Goal: Information Seeking & Learning: Learn about a topic

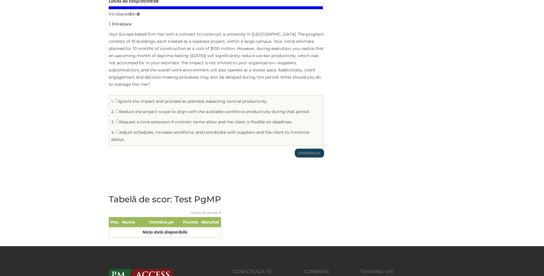
scroll to position [77, 0]
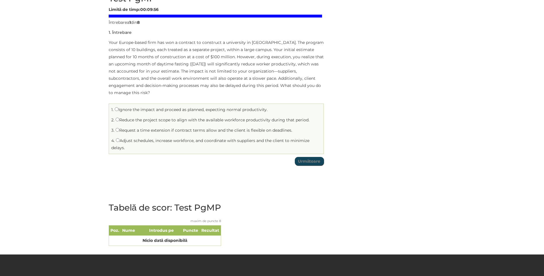
click at [130, 140] on label "Adjust schedules, increase workforce, and coordinate with suppliers and the cli…" at bounding box center [210, 144] width 198 height 12
click at [120, 140] on input "Adjust schedules, increase workforce, and coordinate with suppliers and the cli…" at bounding box center [118, 140] width 4 height 4
radio input "true"
click at [307, 162] on input "Următoare" at bounding box center [309, 161] width 29 height 9
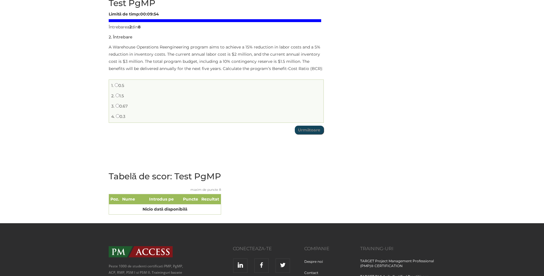
scroll to position [67, 0]
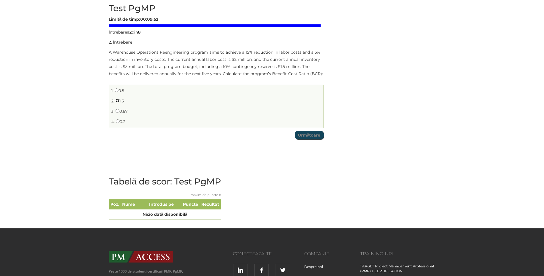
click at [117, 100] on input "1.5" at bounding box center [118, 101] width 4 height 4
radio input "true"
click at [302, 137] on input "Următoare" at bounding box center [309, 135] width 29 height 9
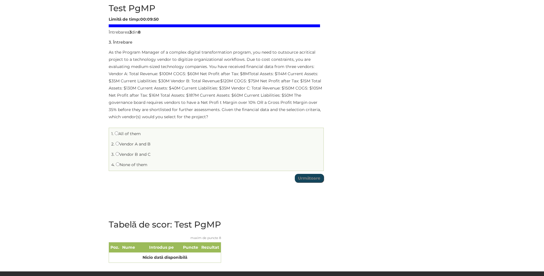
click at [125, 135] on label "All of them" at bounding box center [128, 133] width 26 height 5
click at [118, 135] on input "All of them" at bounding box center [117, 133] width 4 height 4
radio input "true"
click at [309, 179] on input "Următoare" at bounding box center [309, 178] width 29 height 9
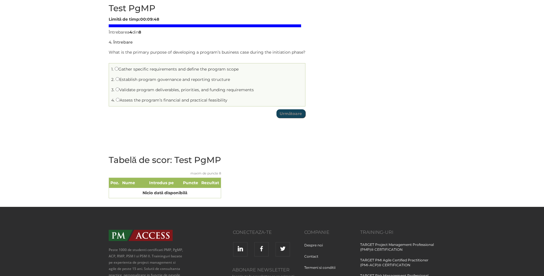
click at [121, 99] on label "Assess the program’s financial and practical feasibility" at bounding box center [172, 99] width 112 height 5
click at [120, 99] on input "Assess the program’s financial and practical feasibility" at bounding box center [118, 100] width 4 height 4
radio input "true"
click at [290, 117] on input "Următoare" at bounding box center [290, 113] width 29 height 9
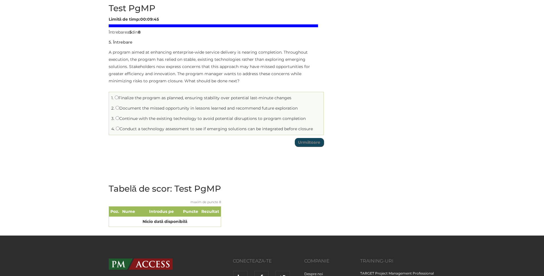
click at [125, 128] on label "Conduct a technology assessment to see if emerging solutions can be integrated …" at bounding box center [214, 128] width 197 height 5
click at [120, 128] on input "Conduct a technology assessment to see if emerging solutions can be integrated …" at bounding box center [118, 128] width 4 height 4
radio input "true"
click at [316, 142] on input "Următoare" at bounding box center [309, 142] width 29 height 9
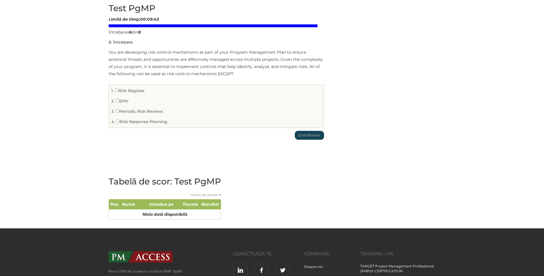
drag, startPoint x: 123, startPoint y: 103, endPoint x: 141, endPoint y: 107, distance: 18.4
click at [123, 102] on label "EMV" at bounding box center [122, 100] width 13 height 5
click at [119, 102] on input "EMV" at bounding box center [118, 101] width 4 height 4
radio input "true"
click at [314, 138] on input "Următoare" at bounding box center [309, 135] width 29 height 9
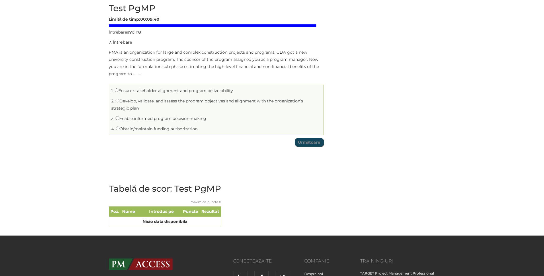
click at [138, 132] on li "4. Obtain/maintain funding authorization" at bounding box center [216, 128] width 212 height 9
click at [117, 129] on input "Obtain/maintain funding authorization" at bounding box center [118, 128] width 4 height 4
radio input "true"
click at [301, 146] on input "Următoare" at bounding box center [309, 142] width 29 height 9
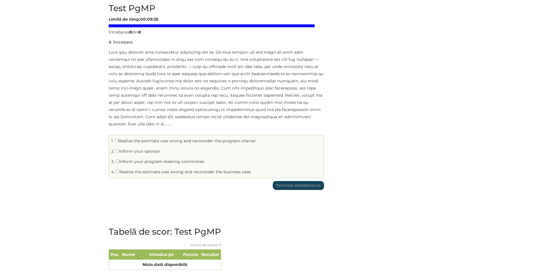
click at [123, 169] on label "Realize the estimate was wrong and reconsider the business case" at bounding box center [183, 171] width 135 height 5
click at [120, 169] on input "Realize the estimate was wrong and reconsider the business case" at bounding box center [118, 171] width 4 height 4
radio input "true"
click at [304, 184] on input "Termină chestionarul" at bounding box center [298, 185] width 51 height 9
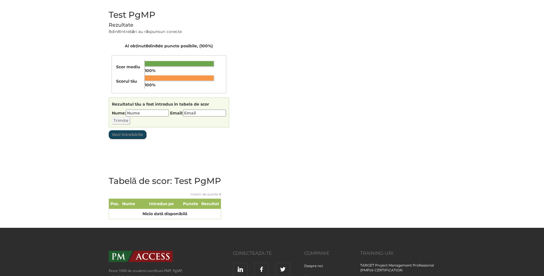
scroll to position [54, 0]
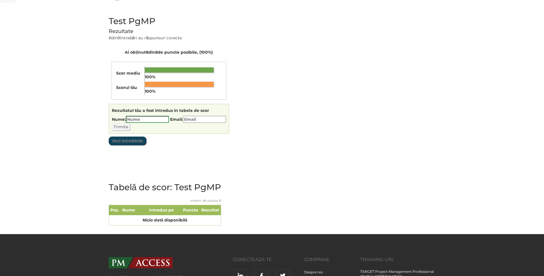
click at [142, 120] on input "Nume:" at bounding box center [147, 119] width 43 height 7
type input "Narciss"
click at [211, 121] on input "Email:" at bounding box center [204, 119] width 43 height 7
click at [212, 114] on div "Rezultatul tău a fost introdus în tabela de scor Încarc Nume: Narciss Email: Ca…" at bounding box center [169, 119] width 120 height 30
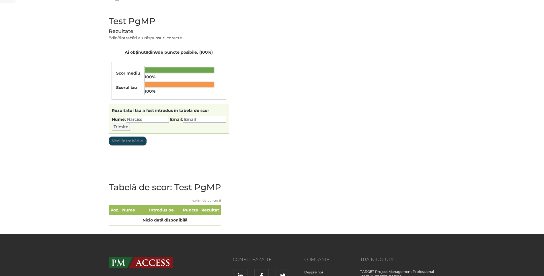
click at [208, 118] on input "Email:" at bounding box center [204, 119] width 43 height 7
type input "-"
click at [348, 119] on div "Test PgMP Limită de timp: 00:09:34 Rezumat chestionar 0 din 8 întrebări finaliz…" at bounding box center [271, 122] width 335 height 223
click at [121, 139] on input "Vezi întrebările" at bounding box center [128, 140] width 38 height 9
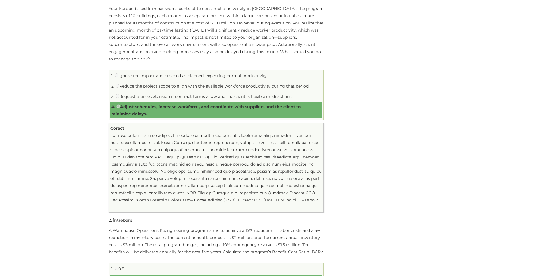
scroll to position [0, 0]
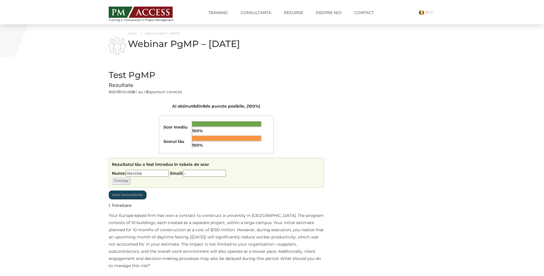
click at [123, 178] on input "Trimite" at bounding box center [121, 180] width 18 height 7
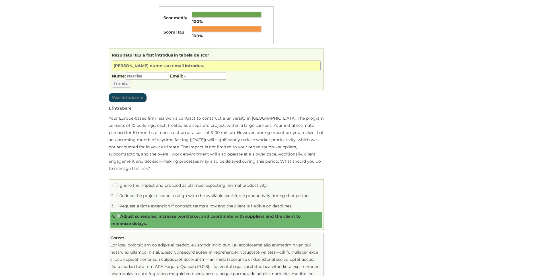
scroll to position [81, 0]
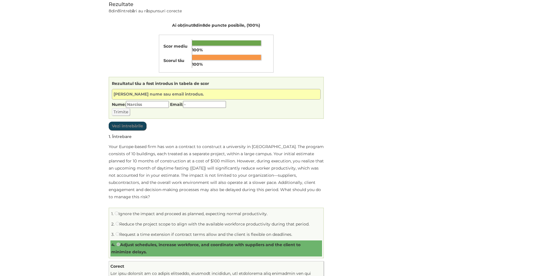
click at [198, 102] on input "-" at bounding box center [204, 104] width 43 height 7
type input "[EMAIL_ADDRESS][DOMAIN_NAME]"
click at [132, 123] on input "Vezi întrebările" at bounding box center [128, 126] width 38 height 9
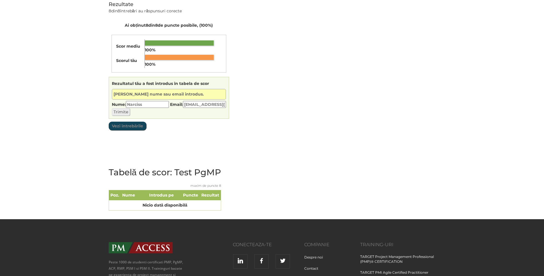
click at [117, 111] on input "Trimite" at bounding box center [121, 111] width 18 height 7
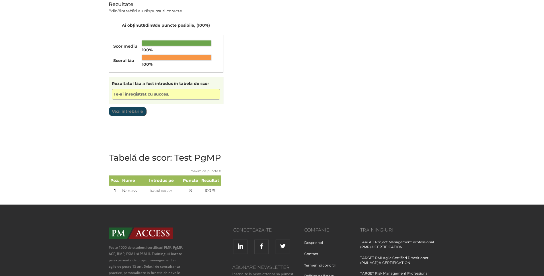
click at [364, 137] on div "Test PgMP Limită de timp: 00:09:34 Rezumat chestionar 0 din 8 întrebări finaliz…" at bounding box center [271, 94] width 335 height 221
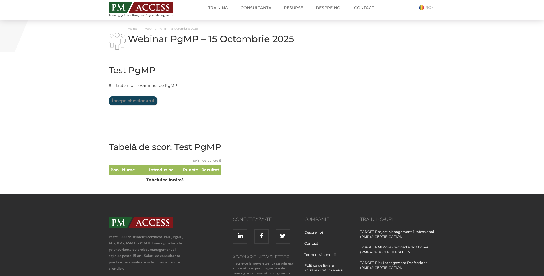
scroll to position [4, 0]
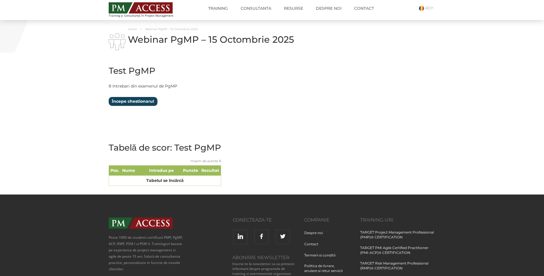
click at [133, 102] on input "Începe chestionarul" at bounding box center [133, 101] width 48 height 9
click at [130, 104] on input "Începe chestionarul" at bounding box center [133, 101] width 48 height 9
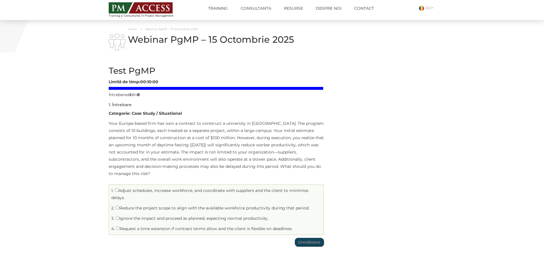
scroll to position [42, 0]
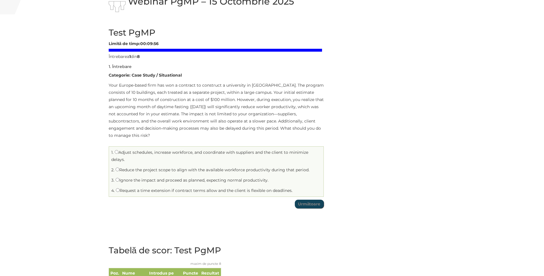
click at [149, 152] on label "Adjust schedules, increase workforce, and coordinate with suppliers and the cli…" at bounding box center [209, 156] width 197 height 12
click at [118, 152] on input "Adjust schedules, increase workforce, and coordinate with suppliers and the cli…" at bounding box center [117, 152] width 4 height 4
radio input "true"
click at [307, 203] on input "Următoare" at bounding box center [309, 204] width 29 height 9
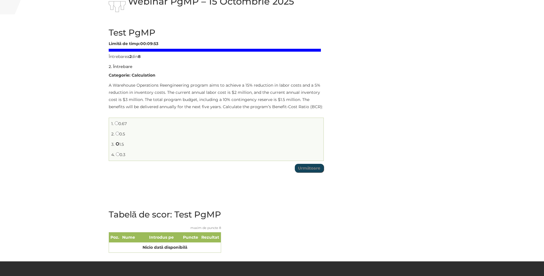
click at [118, 143] on input "1.5" at bounding box center [118, 144] width 4 height 4
radio input "true"
click at [304, 167] on input "Următoare" at bounding box center [309, 168] width 29 height 9
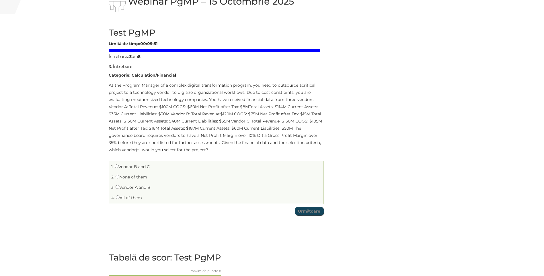
click at [121, 198] on label "All of them" at bounding box center [129, 197] width 26 height 5
click at [120, 198] on input "All of them" at bounding box center [118, 197] width 4 height 4
radio input "true"
click at [307, 211] on input "Următoare" at bounding box center [309, 211] width 29 height 9
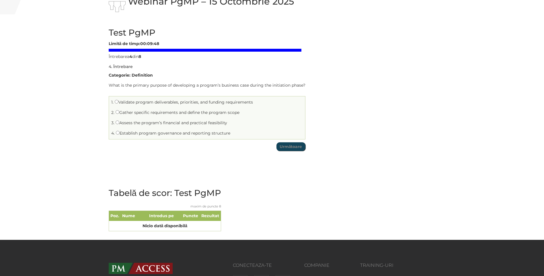
click at [124, 122] on label "Assess the program’s financial and practical feasibility" at bounding box center [172, 122] width 112 height 5
click at [119, 122] on input "Assess the program’s financial and practical feasibility" at bounding box center [118, 122] width 4 height 4
radio input "true"
click at [291, 149] on input "Următoare" at bounding box center [290, 146] width 29 height 9
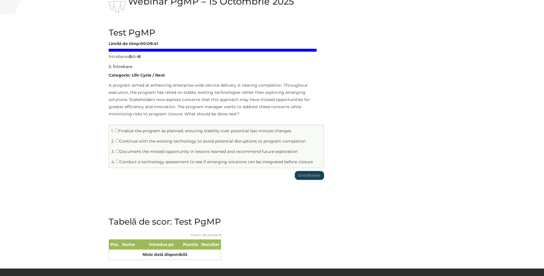
click at [138, 163] on label "Conduct a technology assessment to see if emerging solutions can be integrated …" at bounding box center [214, 161] width 197 height 5
click at [120, 163] on input "Conduct a technology assessment to see if emerging solutions can be integrated …" at bounding box center [118, 161] width 4 height 4
radio input "true"
click at [310, 173] on input "Următoare" at bounding box center [309, 175] width 29 height 9
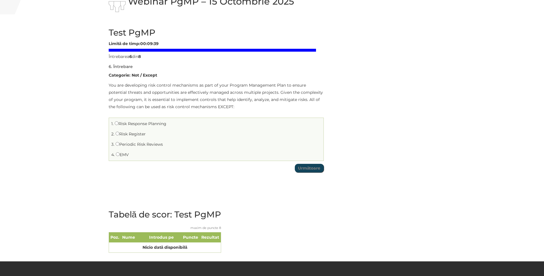
click at [120, 157] on label "EMV" at bounding box center [122, 154] width 13 height 5
click at [120, 156] on input "EMV" at bounding box center [118, 154] width 4 height 4
radio input "true"
click at [311, 169] on input "Următoare" at bounding box center [309, 168] width 29 height 9
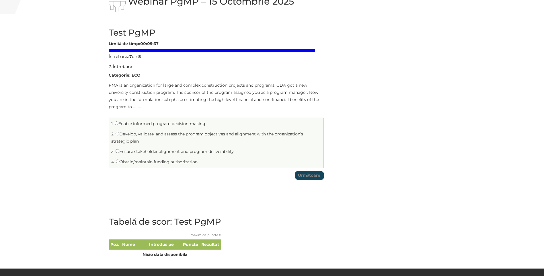
click at [143, 160] on label "Obtain/maintain funding authorization" at bounding box center [157, 161] width 82 height 5
click at [120, 160] on input "Obtain/maintain funding authorization" at bounding box center [118, 161] width 4 height 4
radio input "true"
click at [315, 176] on input "Următoare" at bounding box center [309, 175] width 29 height 9
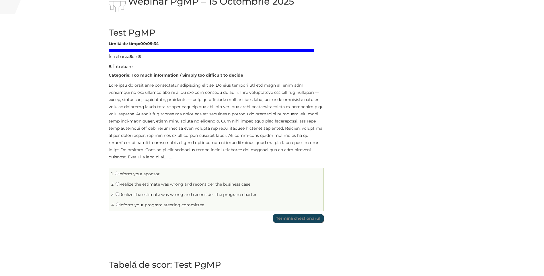
click at [173, 183] on label "Realize the estimate was wrong and reconsider the business case" at bounding box center [183, 183] width 135 height 5
click at [119, 183] on input "Realize the estimate was wrong and reconsider the business case" at bounding box center [118, 184] width 4 height 4
radio input "true"
click at [309, 217] on input "Termină chestionarul" at bounding box center [298, 218] width 51 height 9
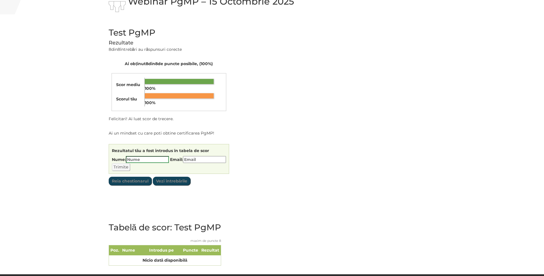
click at [141, 157] on input "Nume:" at bounding box center [147, 159] width 43 height 7
type input "Narciss"
type input "[EMAIL_ADDRESS][DOMAIN_NAME]"
click at [121, 168] on input "Trimite" at bounding box center [121, 166] width 18 height 7
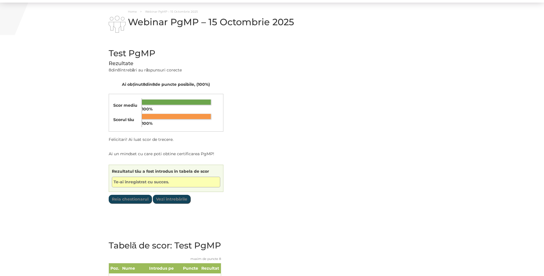
scroll to position [38, 0]
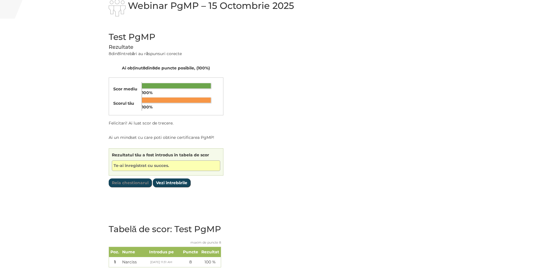
click at [174, 185] on input "Vezi întrebările" at bounding box center [172, 182] width 38 height 9
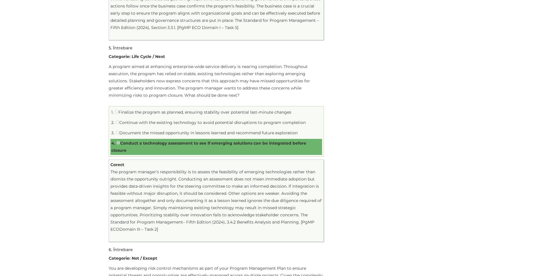
scroll to position [1032, 0]
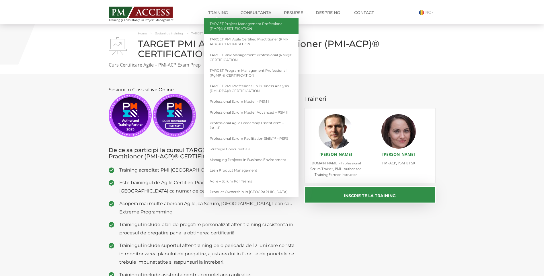
click at [239, 31] on link "TARGET Project Management Professional (PMP)® CERTIFICATION" at bounding box center [251, 25] width 95 height 15
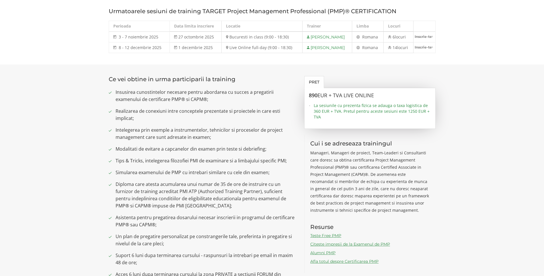
scroll to position [306, 0]
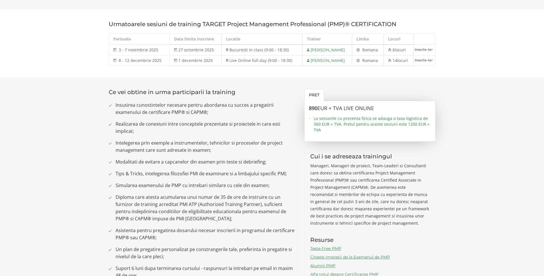
drag, startPoint x: 287, startPoint y: 53, endPoint x: 226, endPoint y: 52, distance: 60.8
click at [226, 52] on td "Bucuresti in class (9:00 - 18:30)" at bounding box center [261, 49] width 81 height 11
click at [483, 59] on section "Urmatoarele sesiuni de training TARGET Project Management Professional (PMP)® C…" at bounding box center [272, 43] width 544 height 68
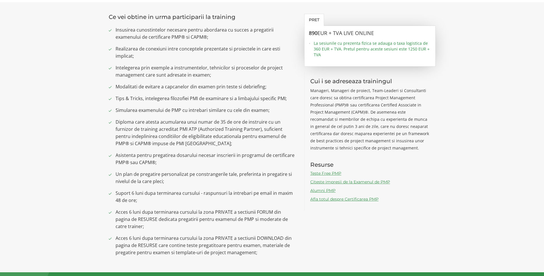
scroll to position [382, 0]
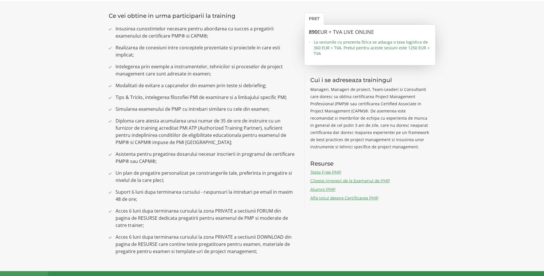
click at [172, 175] on span "Un plan de pregatire personalizat pe constrangerile tale, preferinta in pregati…" at bounding box center [206, 176] width 180 height 14
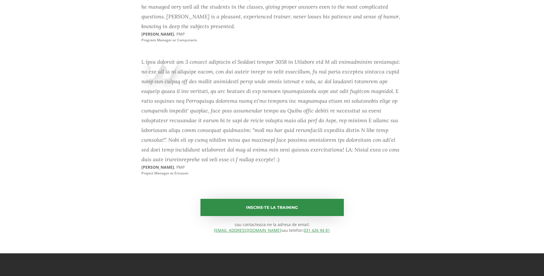
scroll to position [3973, 0]
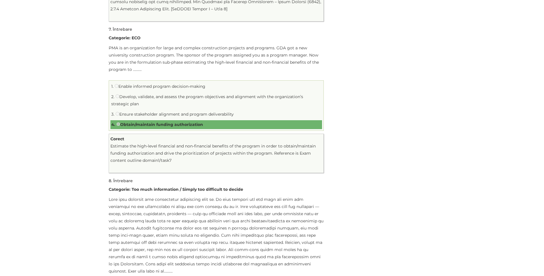
scroll to position [1161, 0]
